Goal: Task Accomplishment & Management: Use online tool/utility

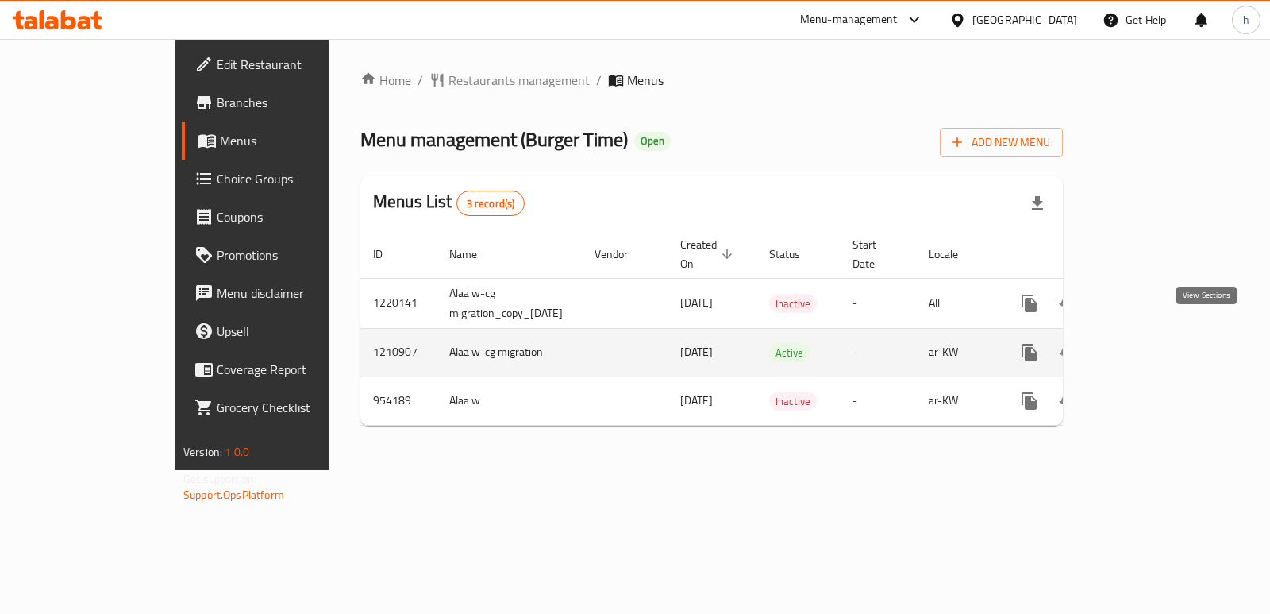
click at [1153, 343] on icon "enhanced table" at bounding box center [1143, 352] width 19 height 19
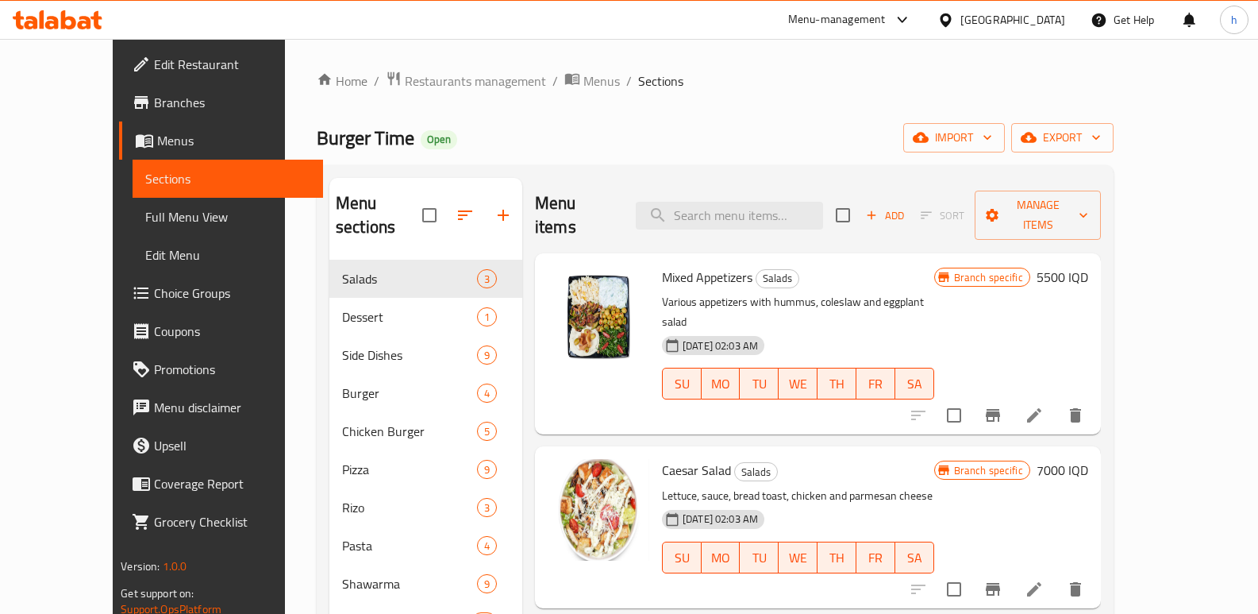
click at [145, 223] on span "Full Menu View" at bounding box center [227, 216] width 165 height 19
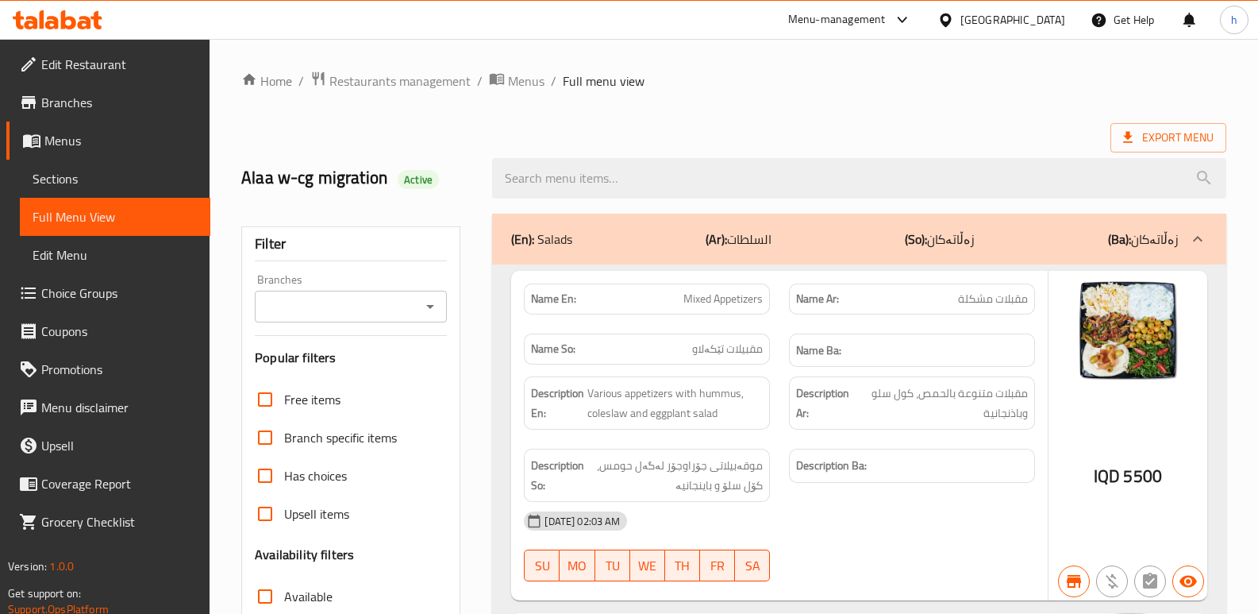
click at [348, 308] on input "Branches" at bounding box center [338, 306] width 156 height 22
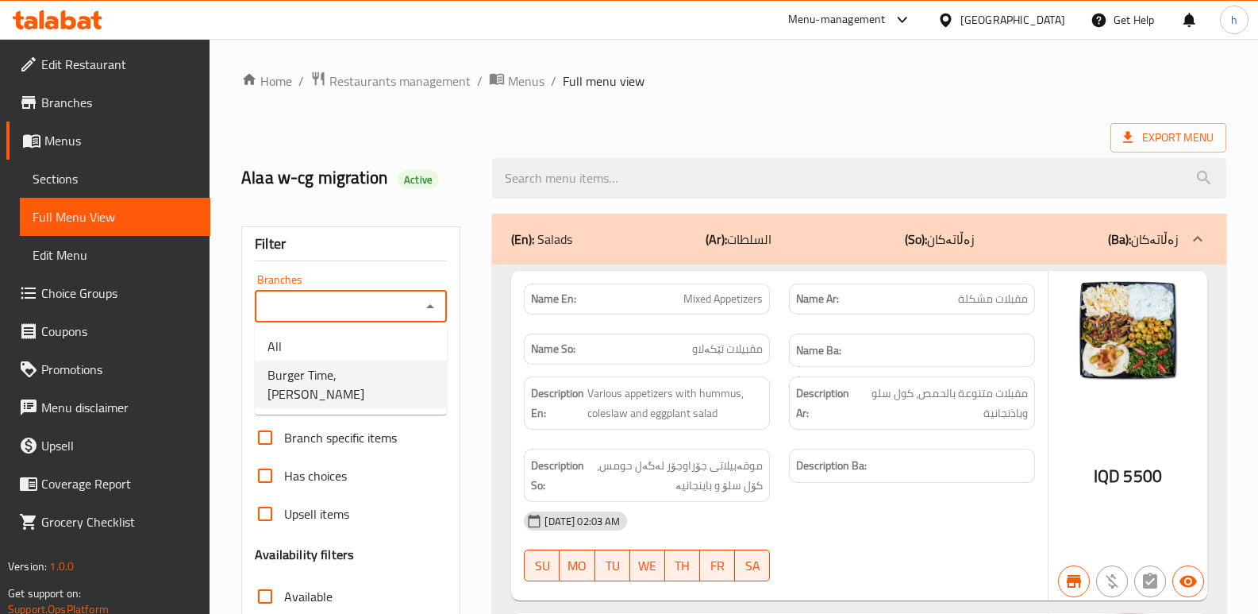
click at [361, 374] on span "Burger Time, [PERSON_NAME]" at bounding box center [351, 384] width 167 height 38
type input "Burger Time, [PERSON_NAME]"
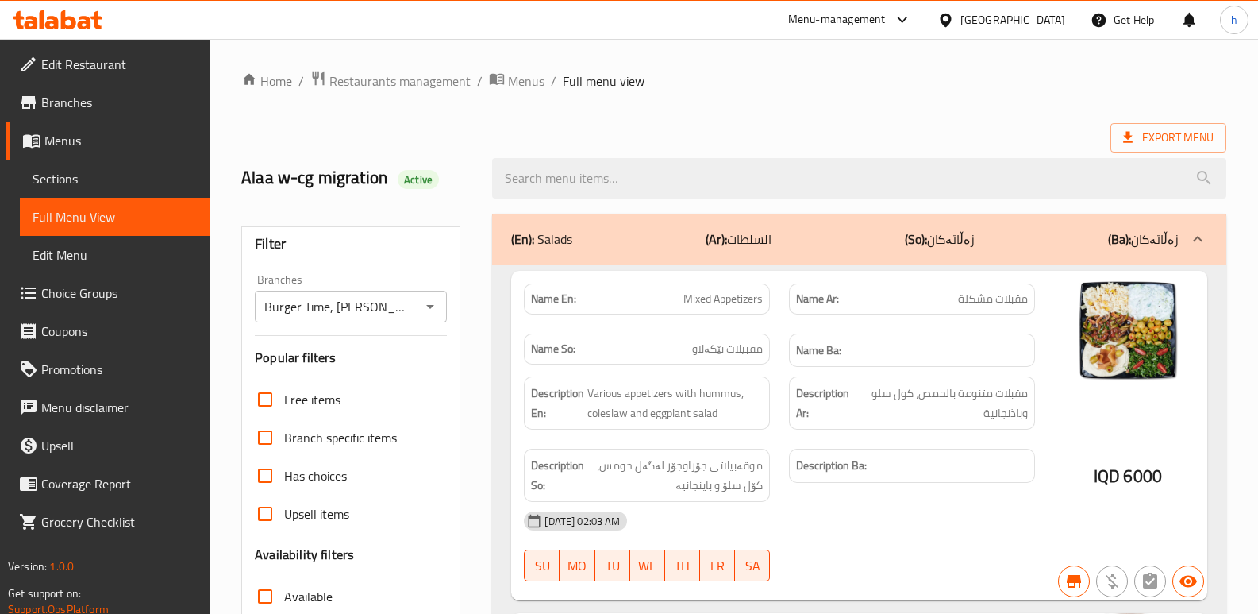
click at [633, 177] on div at bounding box center [629, 307] width 1258 height 614
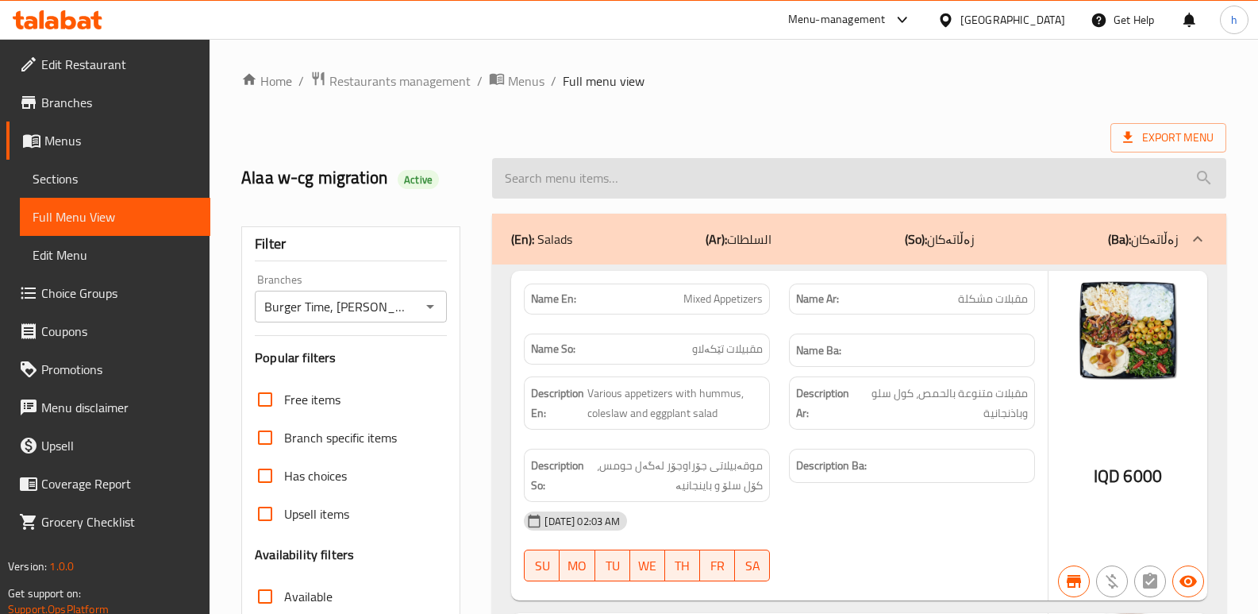
click at [606, 185] on input "search" at bounding box center [859, 178] width 734 height 40
paste input "[PERSON_NAME]"
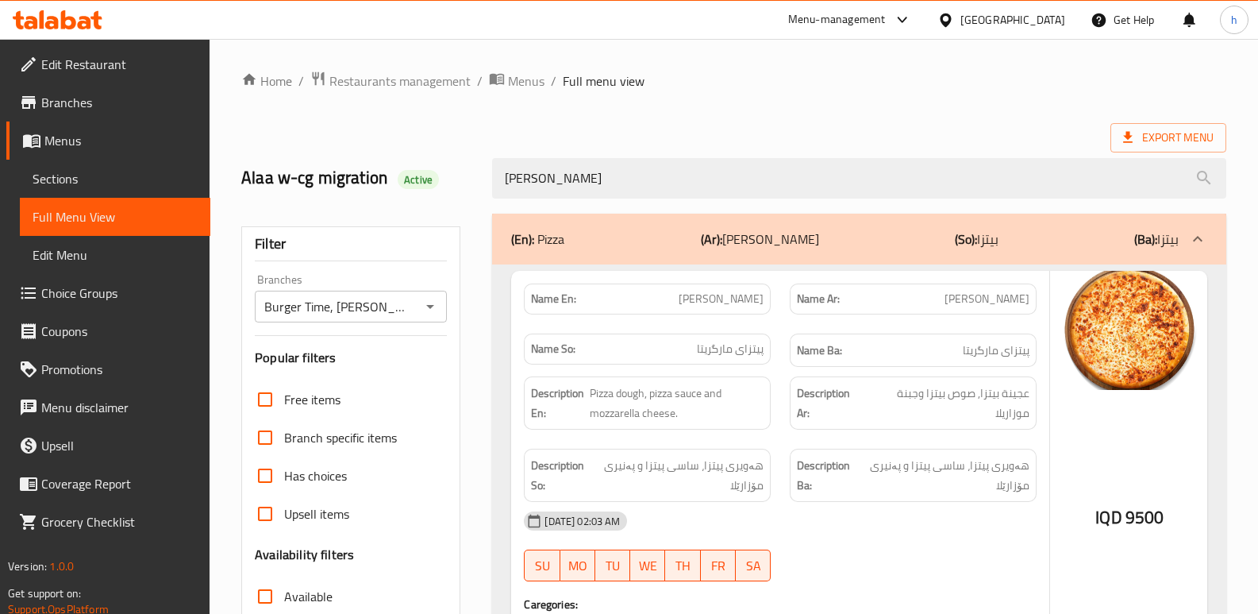
type input "[PERSON_NAME]"
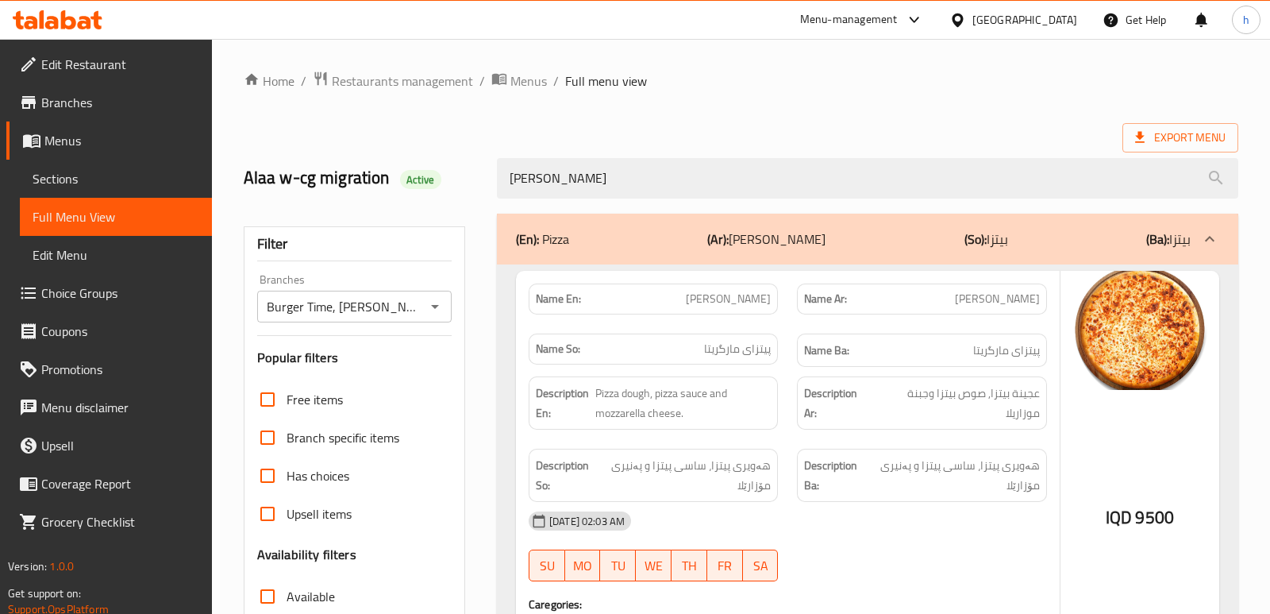
scroll to position [231, 0]
